Goal: Task Accomplishment & Management: Manage account settings

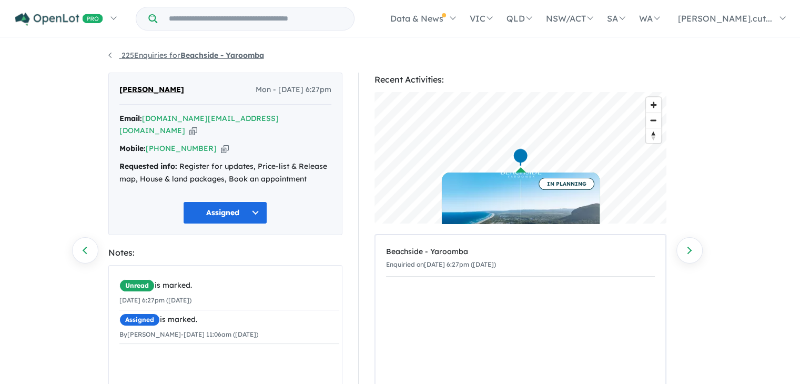
click at [130, 57] on link "225 Enquiries for Beachside - Yaroomba" at bounding box center [186, 55] width 156 height 9
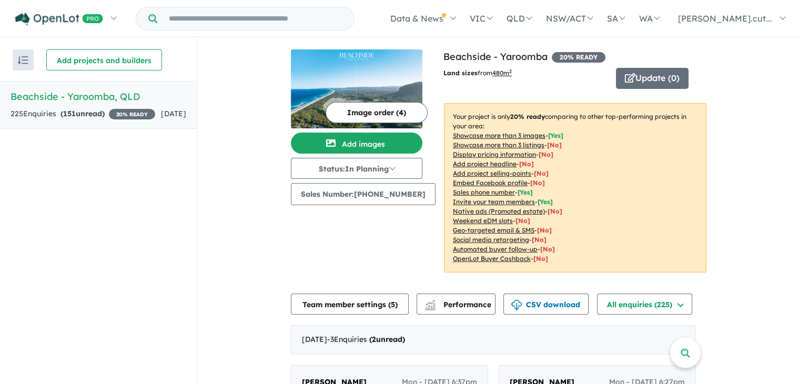
scroll to position [303, 0]
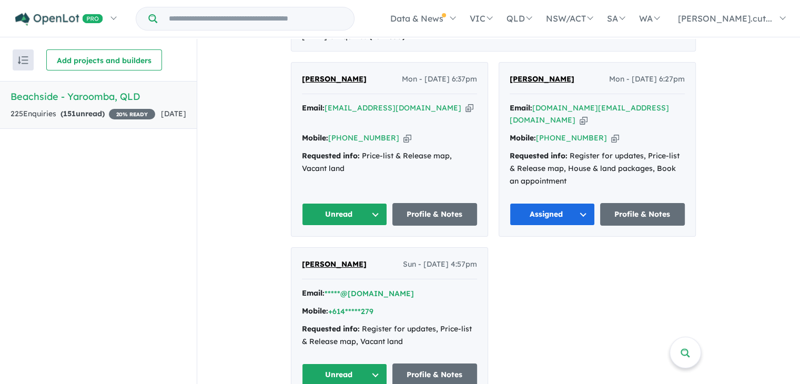
click at [377, 204] on button "Unread" at bounding box center [344, 214] width 85 height 23
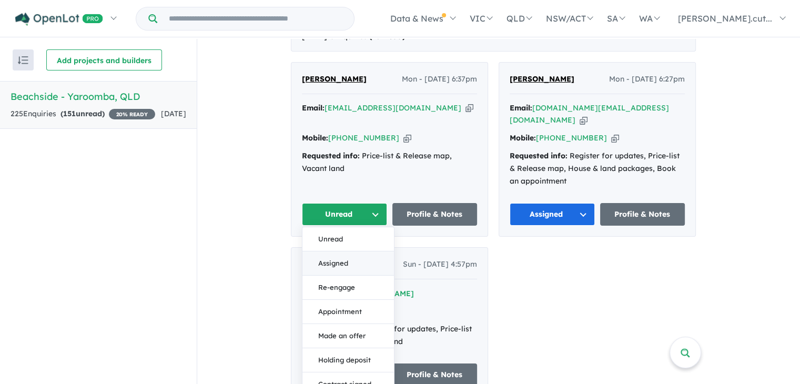
click at [341, 252] on button "Assigned" at bounding box center [349, 264] width 92 height 24
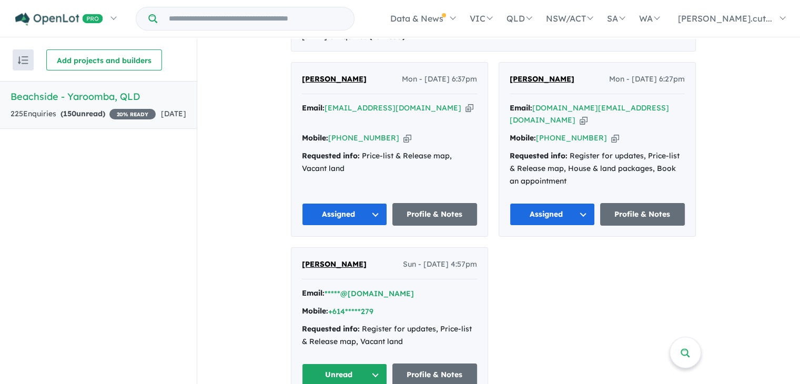
click at [376, 365] on button "Unread" at bounding box center [344, 375] width 85 height 23
click at [376, 364] on button "Unread" at bounding box center [344, 375] width 85 height 23
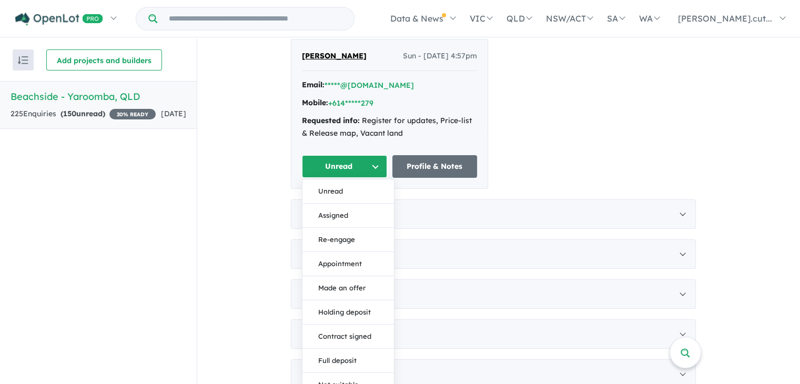
scroll to position [522, 0]
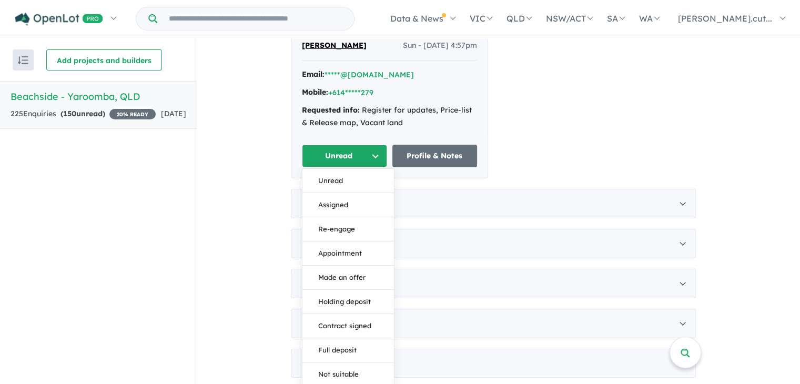
click at [232, 157] on div "View all projects in your account Beachside - Yaroomba 20 % READY Land sizes fr…" at bounding box center [498, 232] width 603 height 1430
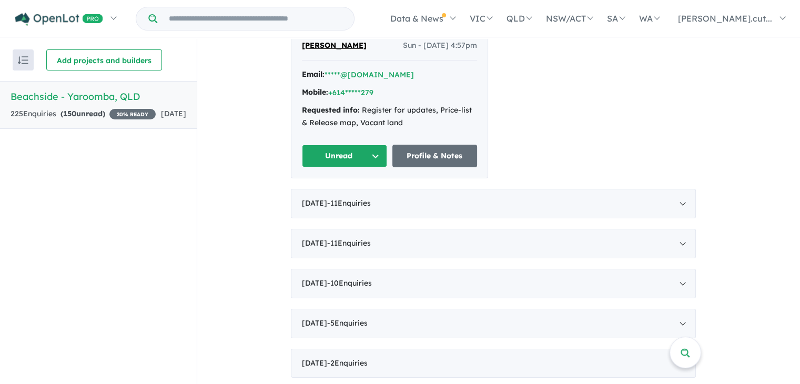
click at [318, 145] on button "Unread" at bounding box center [344, 156] width 85 height 23
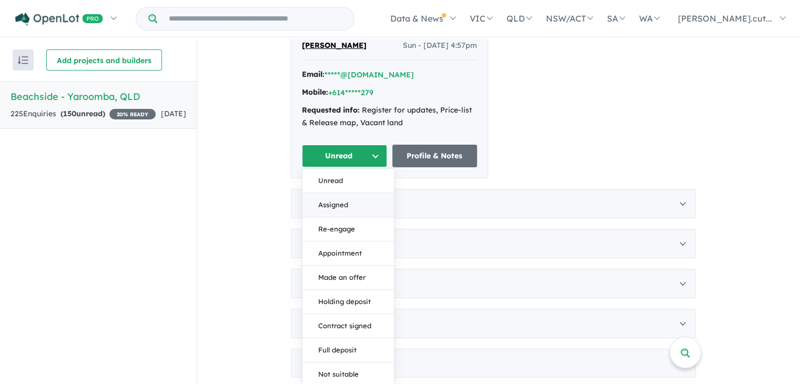
click at [331, 193] on button "Assigned" at bounding box center [349, 205] width 92 height 24
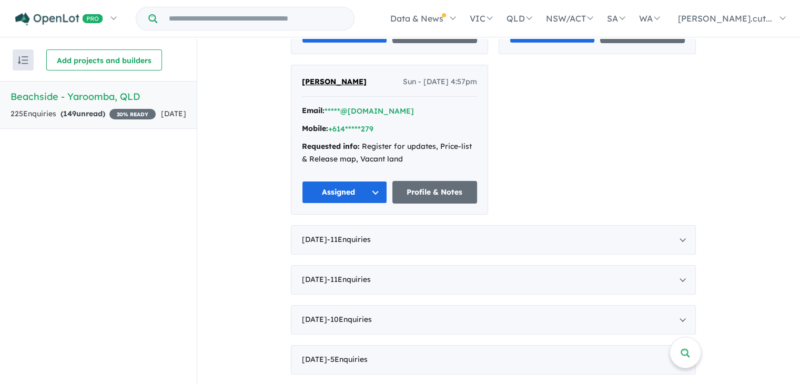
scroll to position [549, 0]
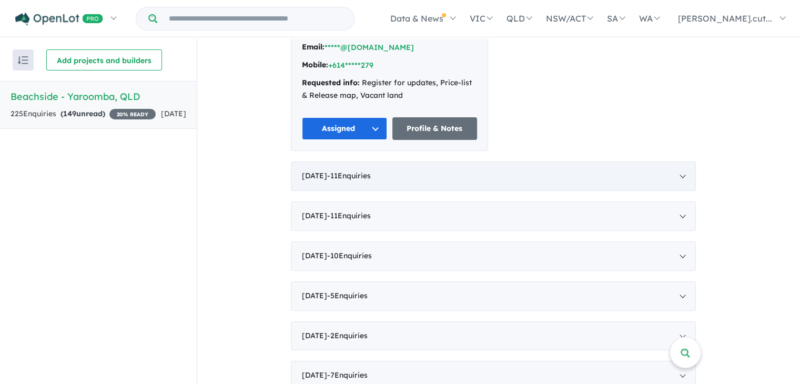
click at [687, 165] on div "[DATE] - 11 Enquir ies ( 0 unread)" at bounding box center [493, 176] width 405 height 29
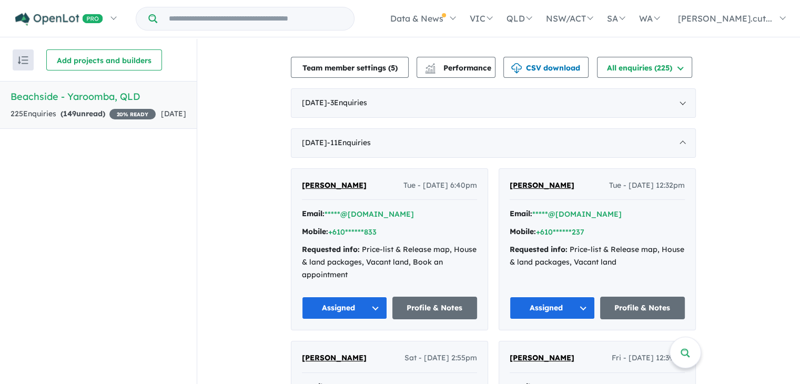
scroll to position [0, 0]
